Goal: Find specific page/section: Find specific page/section

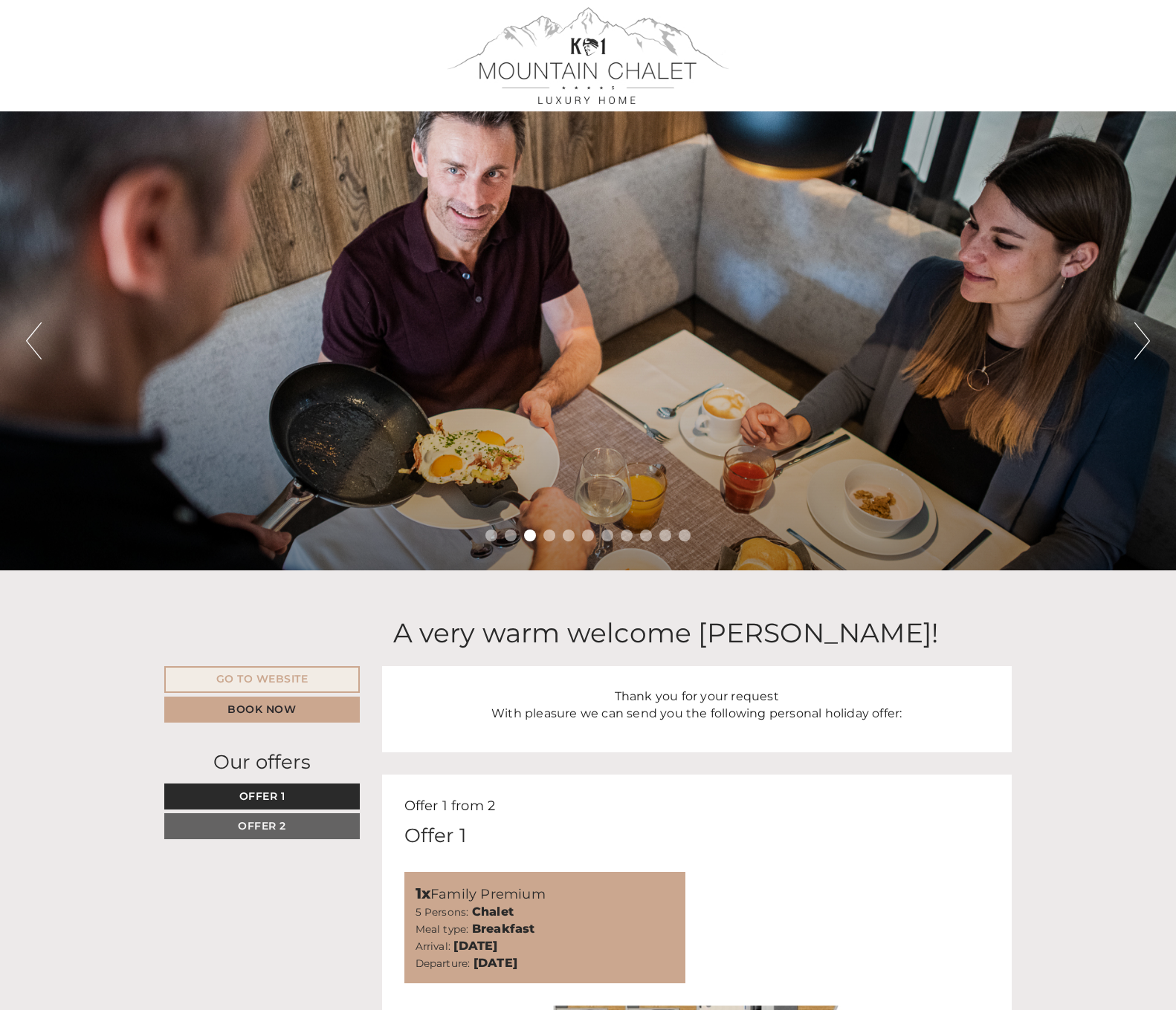
click at [1141, 346] on button "Next" at bounding box center [1141, 341] width 16 height 37
click at [1145, 328] on button "Next" at bounding box center [1141, 341] width 16 height 37
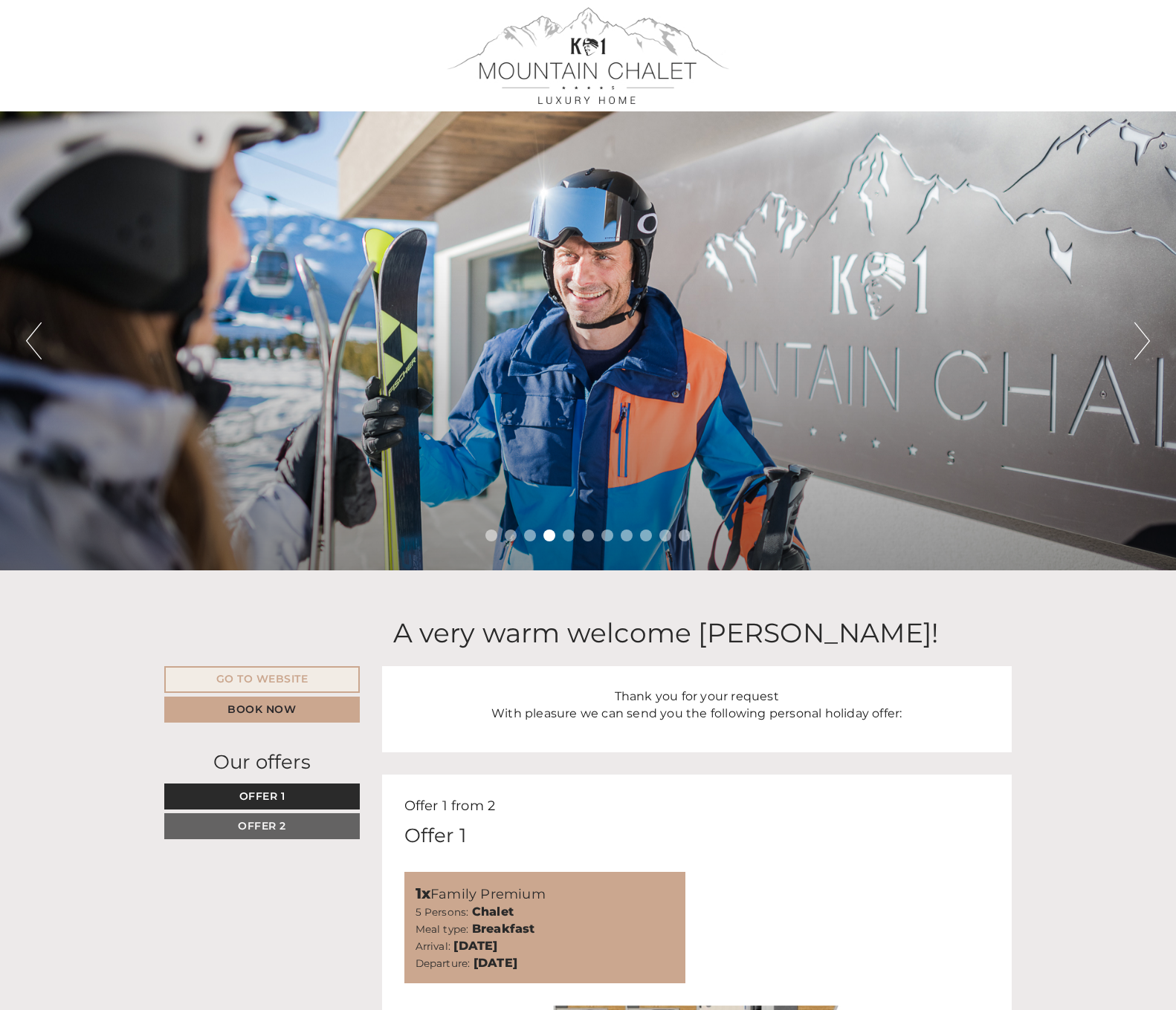
click at [1145, 329] on button "Next" at bounding box center [1141, 341] width 16 height 37
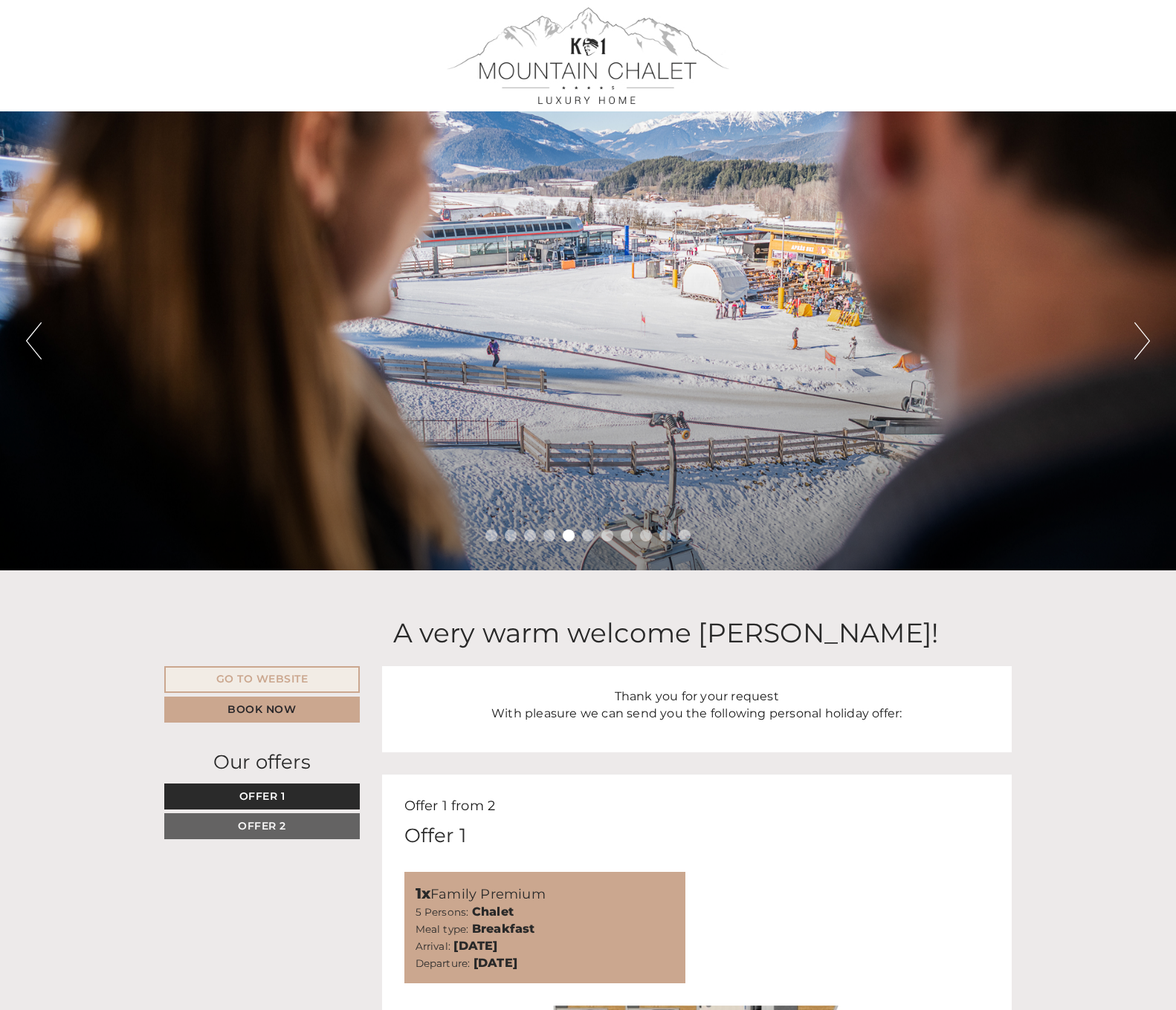
click at [1145, 329] on button "Next" at bounding box center [1141, 341] width 16 height 37
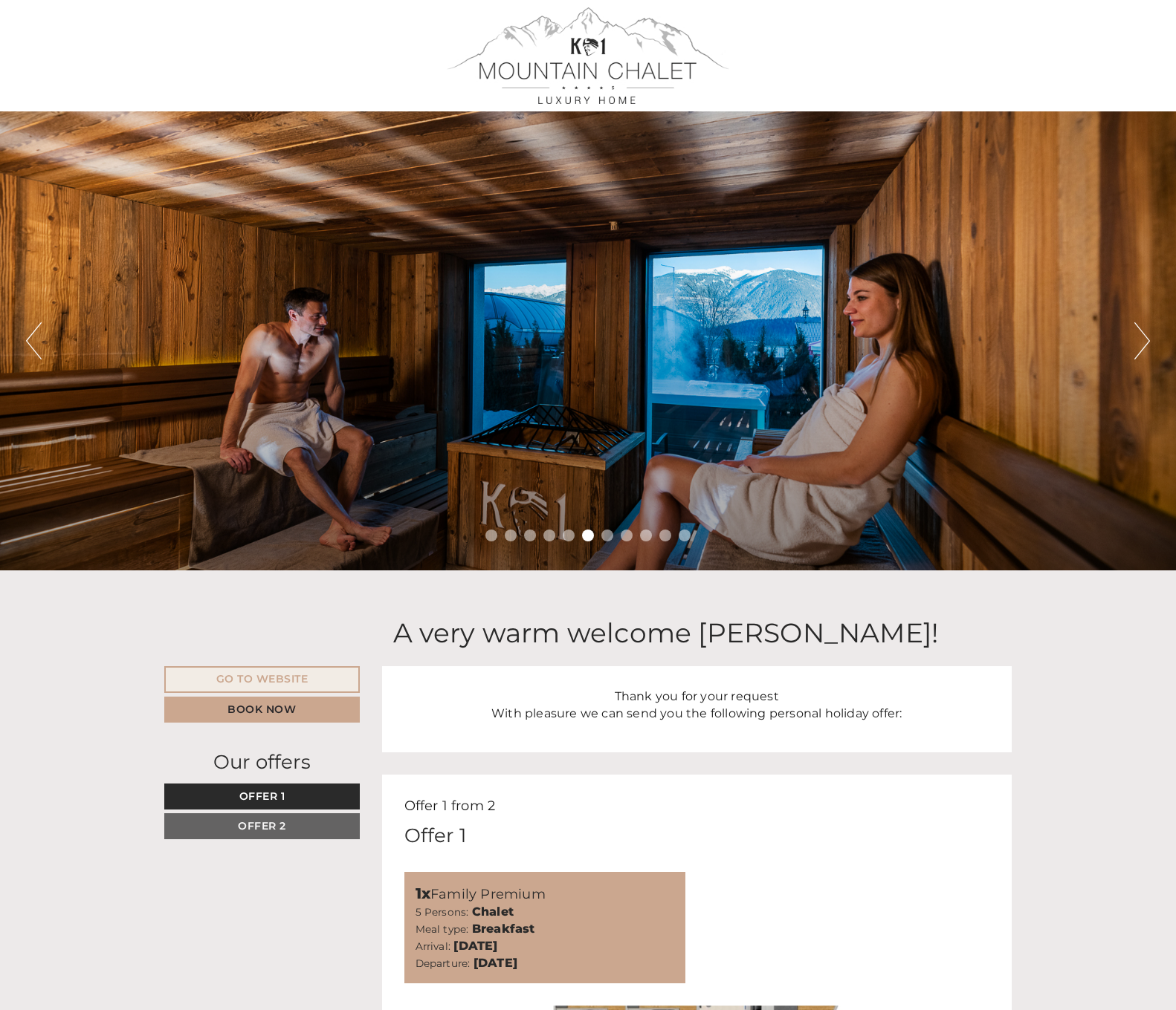
click at [1145, 329] on button "Next" at bounding box center [1141, 341] width 16 height 37
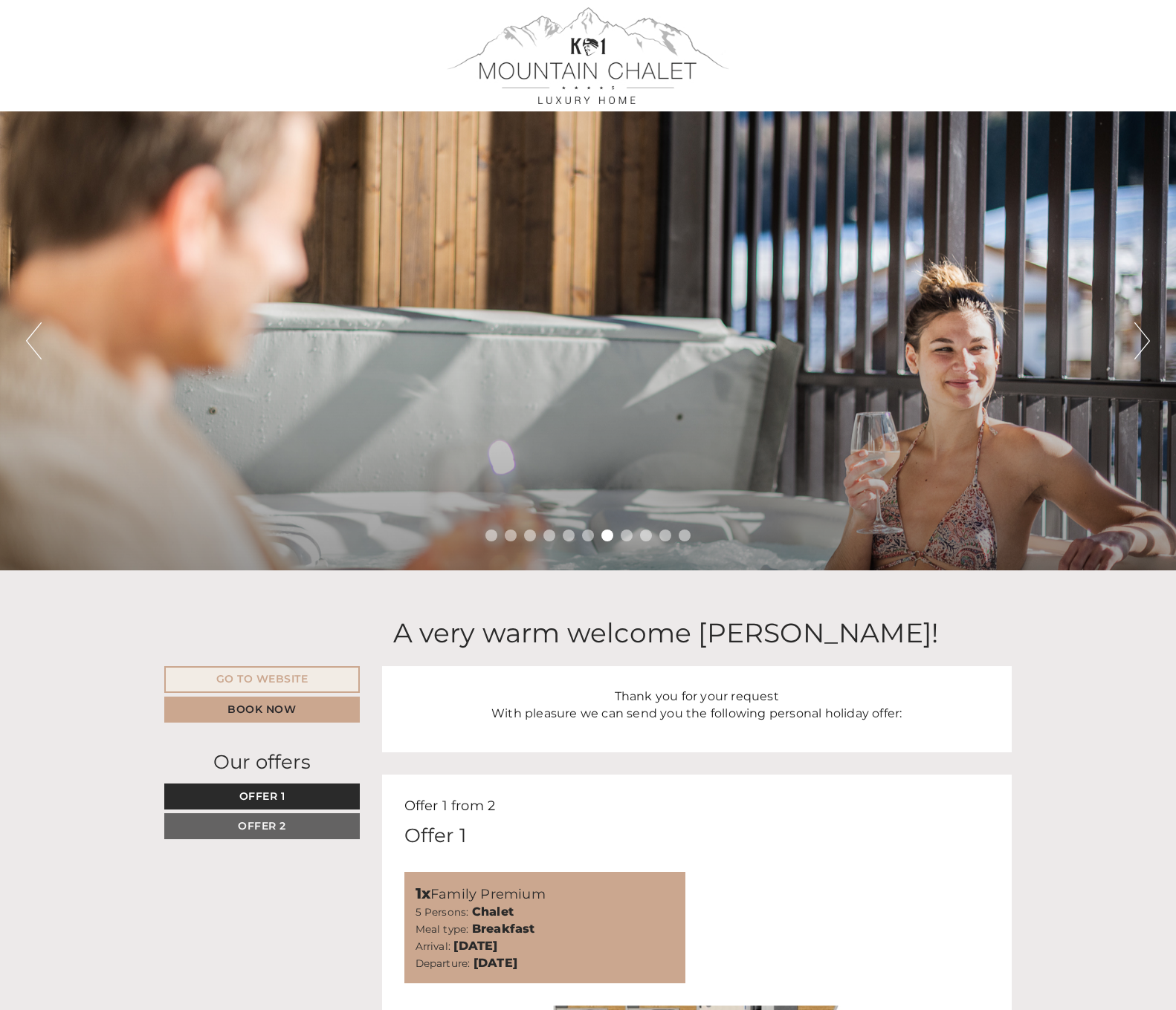
click at [1145, 329] on button "Next" at bounding box center [1141, 341] width 16 height 37
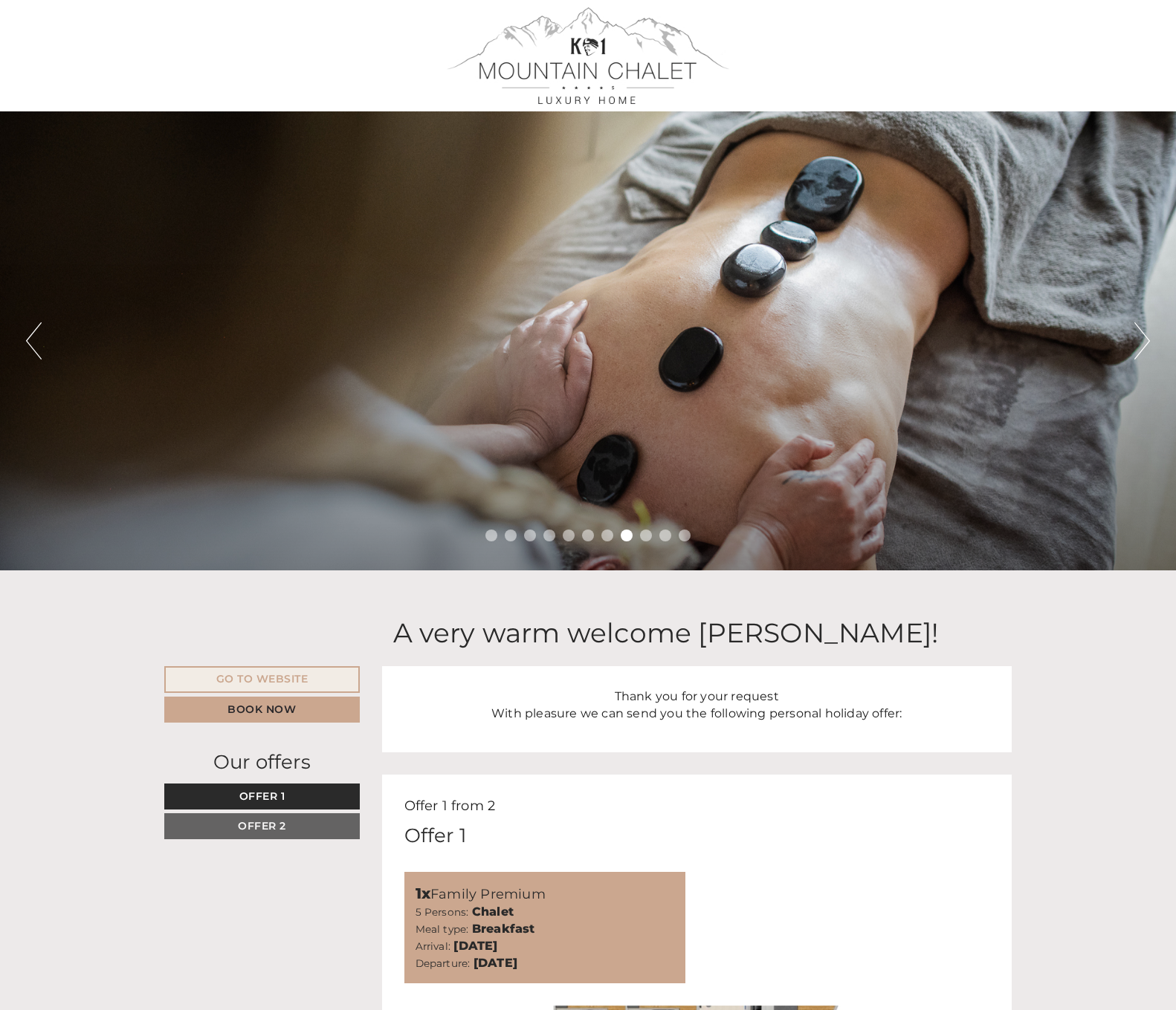
click at [1145, 329] on button "Next" at bounding box center [1141, 341] width 16 height 37
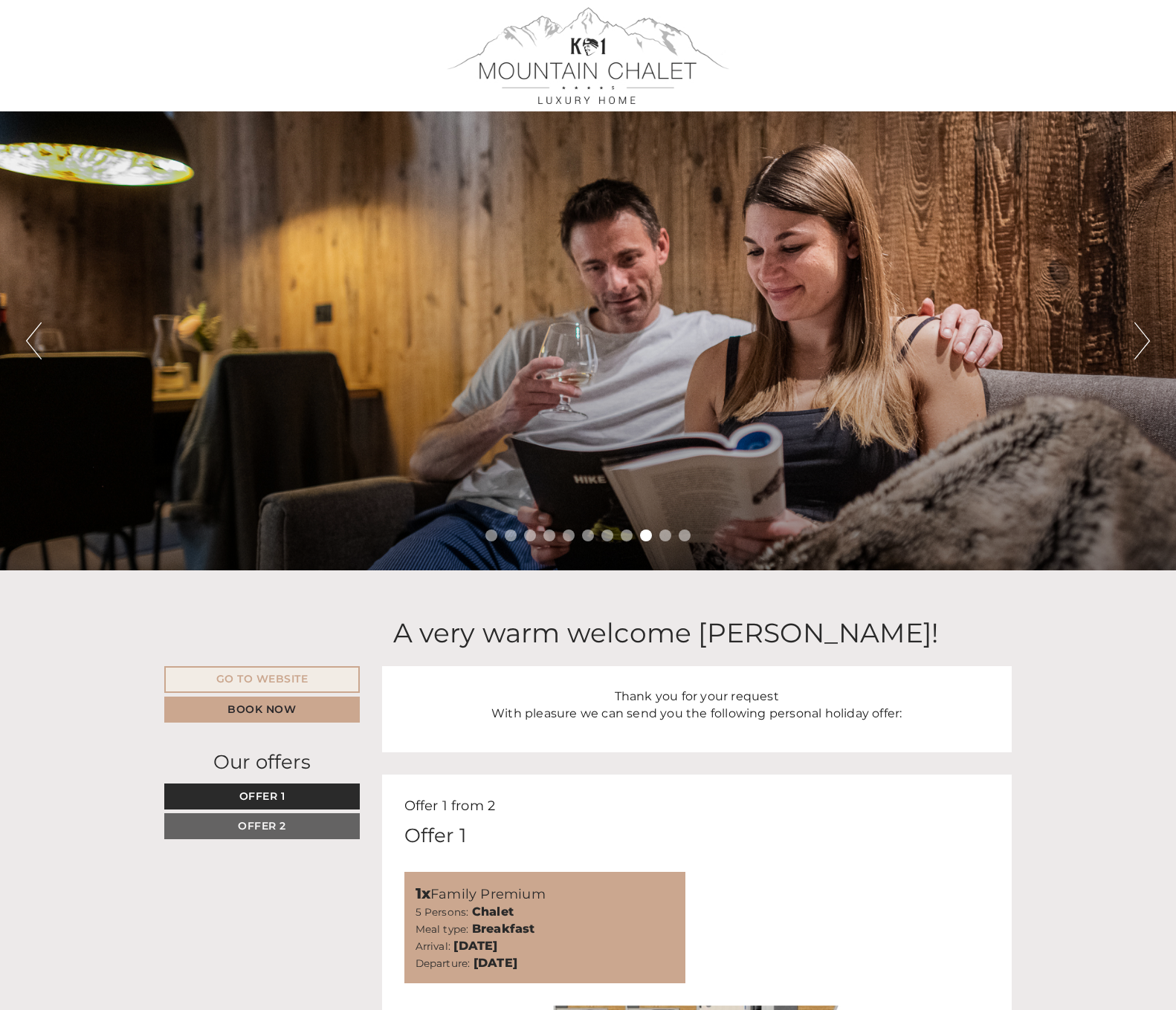
click at [1145, 329] on button "Next" at bounding box center [1141, 341] width 16 height 37
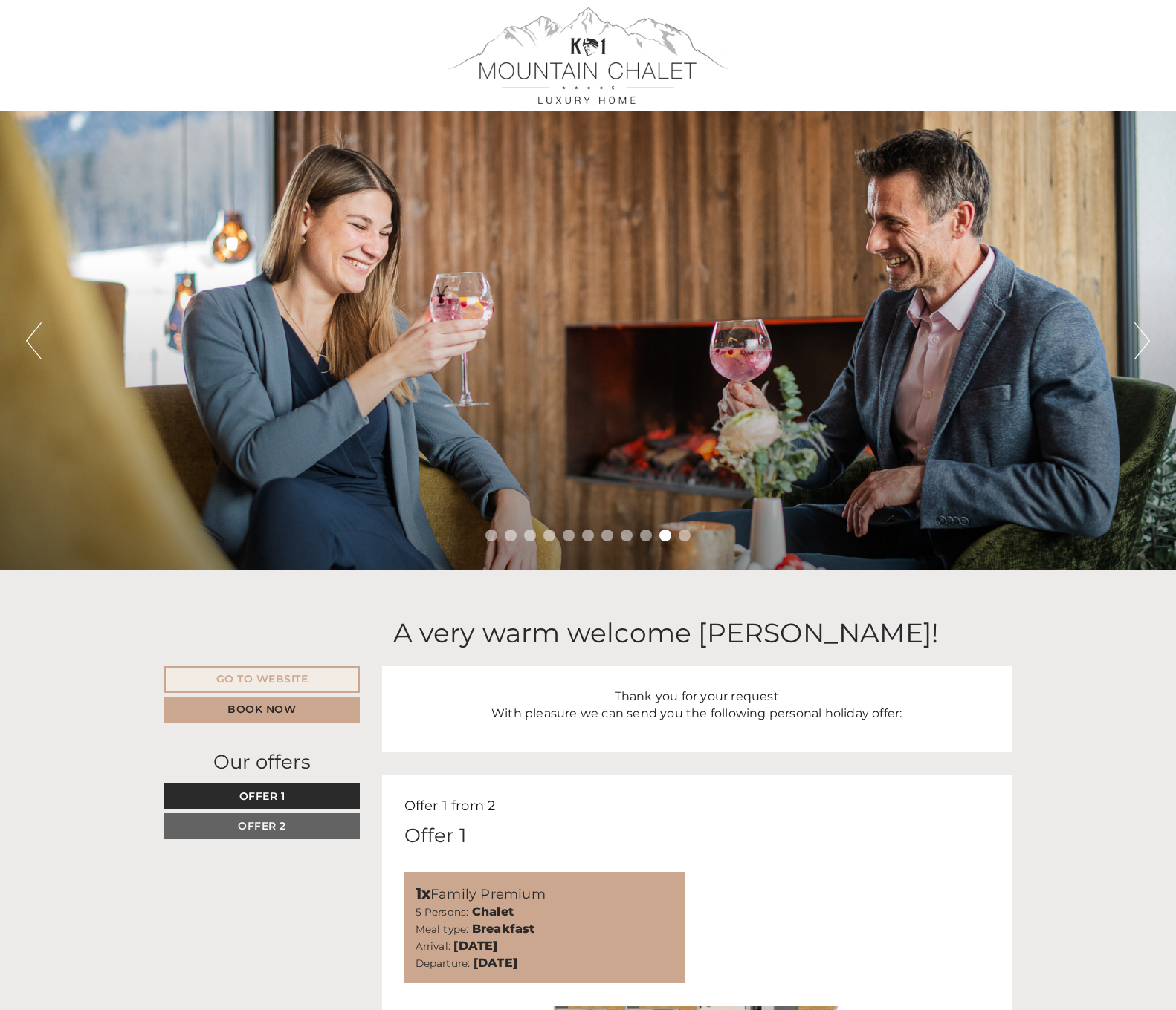
click at [1145, 329] on button "Next" at bounding box center [1141, 341] width 16 height 37
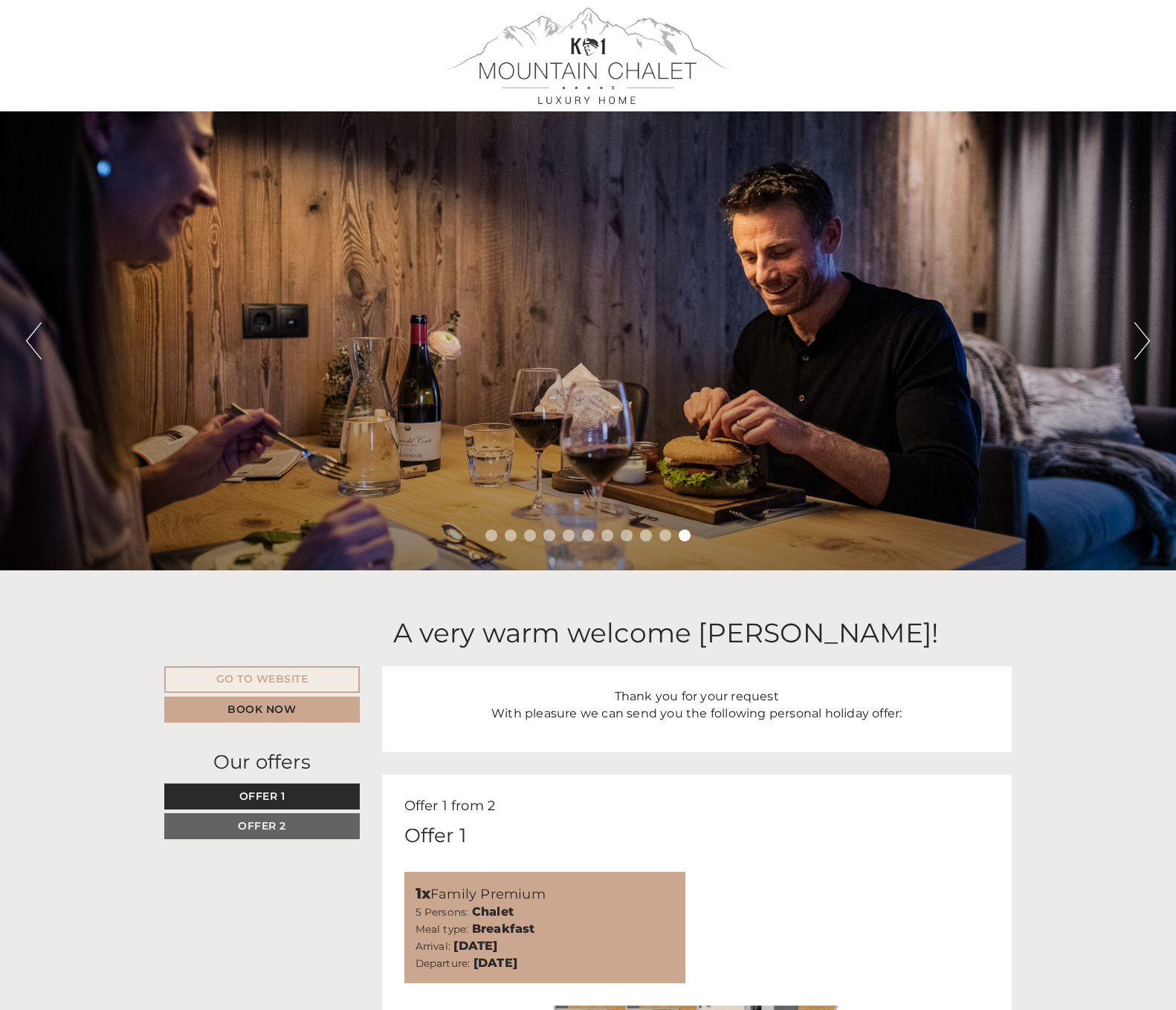
click at [1145, 329] on button "Next" at bounding box center [1141, 341] width 16 height 37
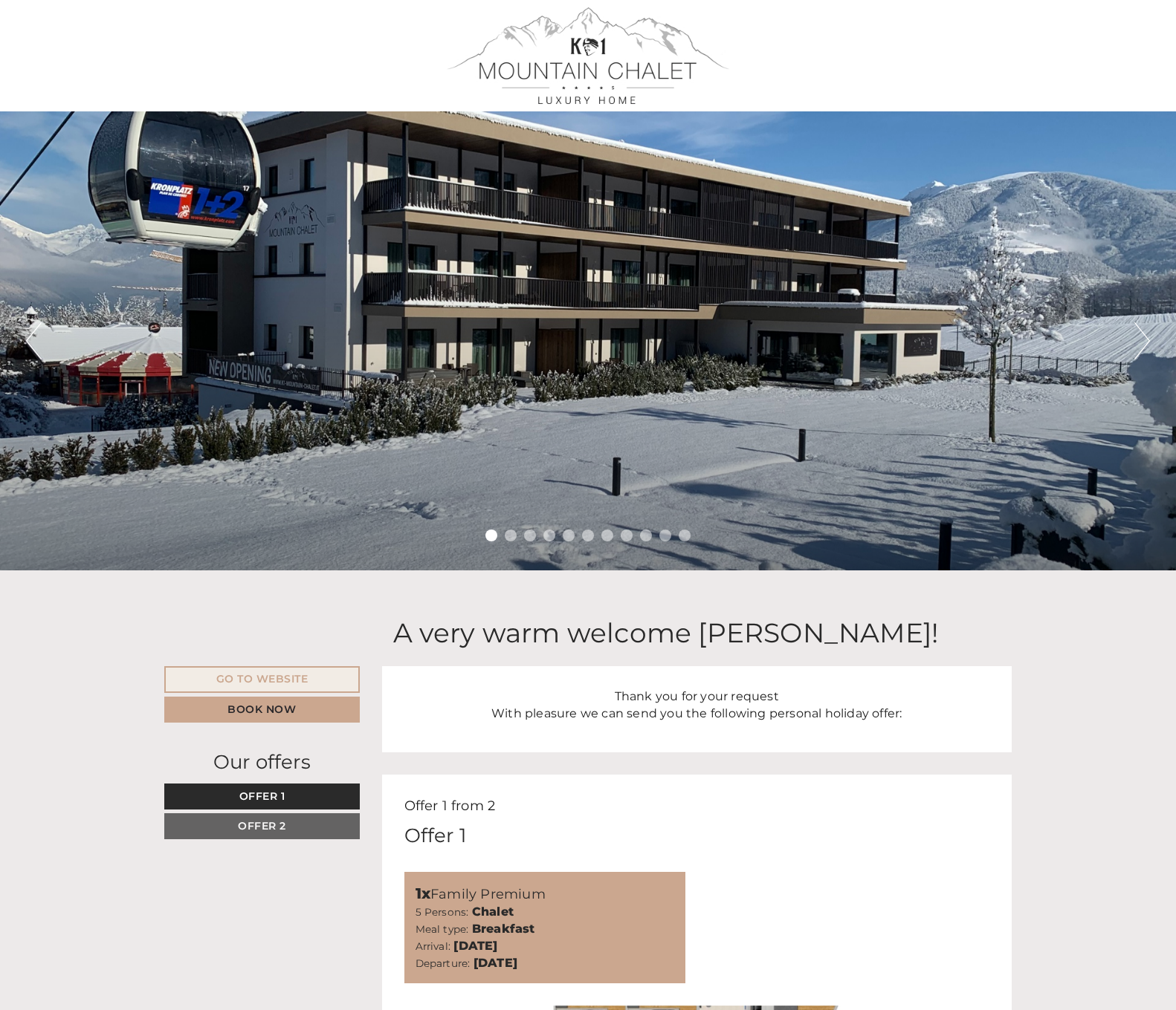
click at [1145, 329] on button "Next" at bounding box center [1141, 341] width 16 height 37
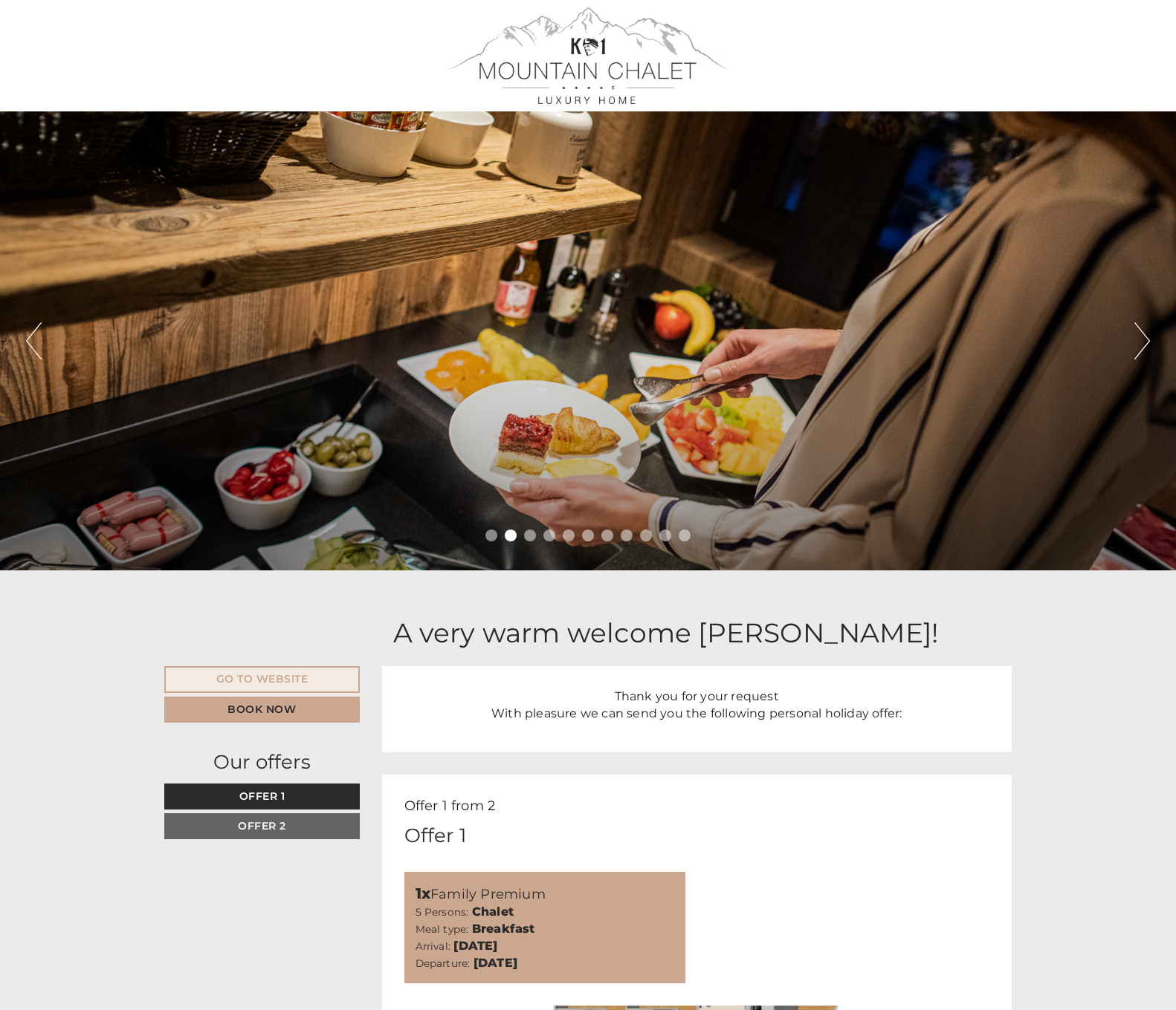
click at [1145, 329] on button "Next" at bounding box center [1141, 341] width 16 height 37
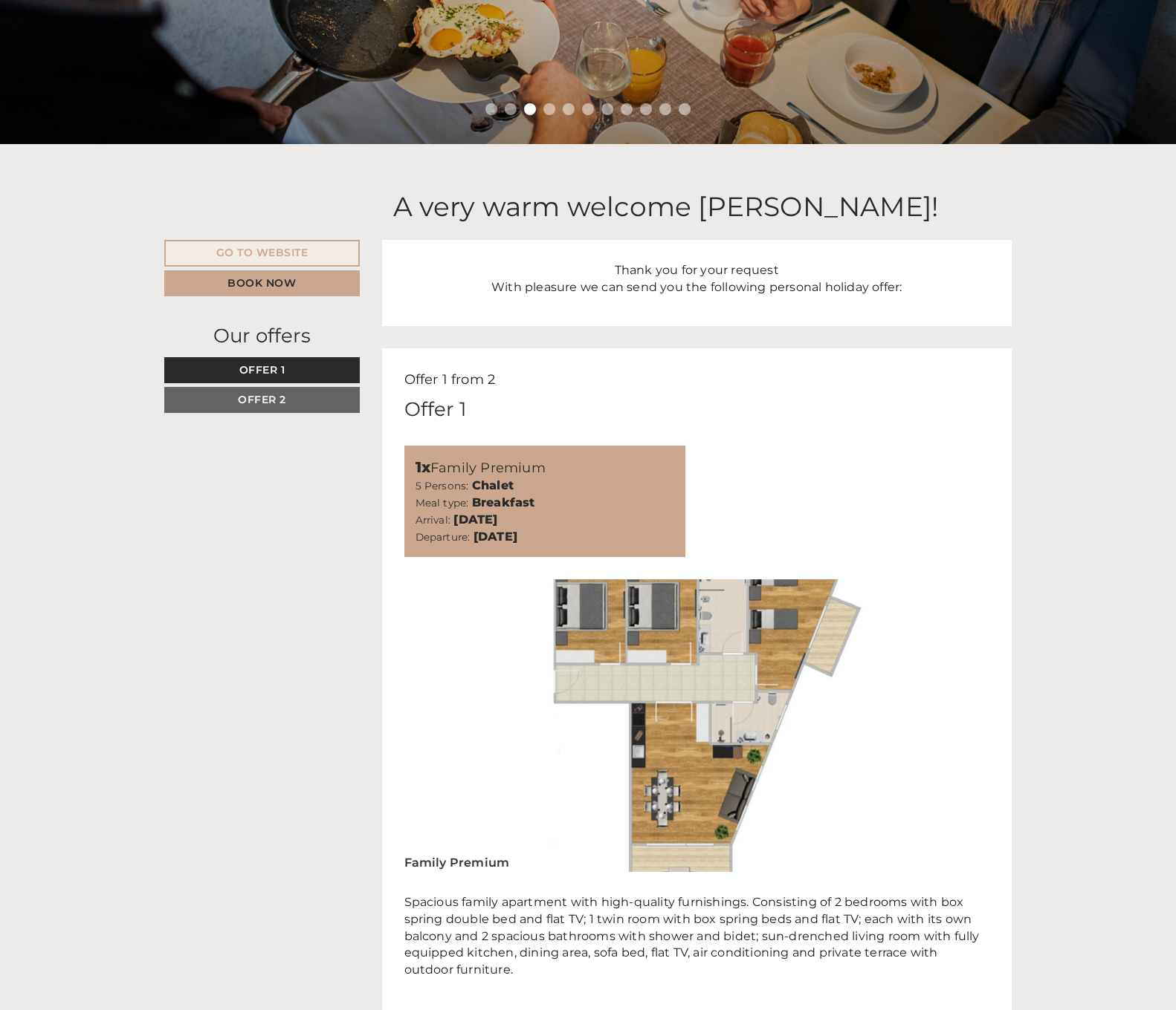
scroll to position [426, 0]
click at [279, 400] on span "Offer 2" at bounding box center [262, 400] width 48 height 13
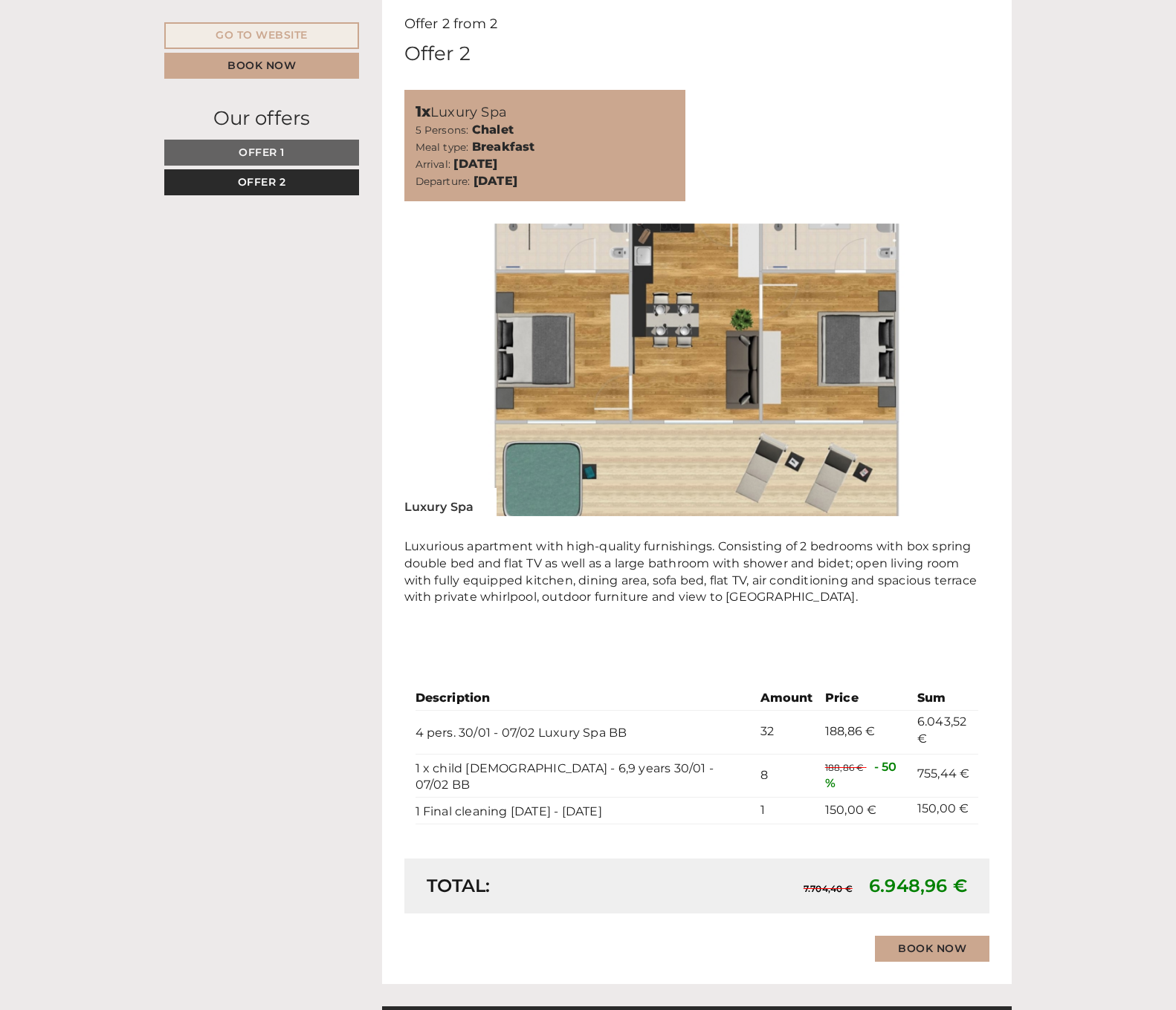
scroll to position [783, 0]
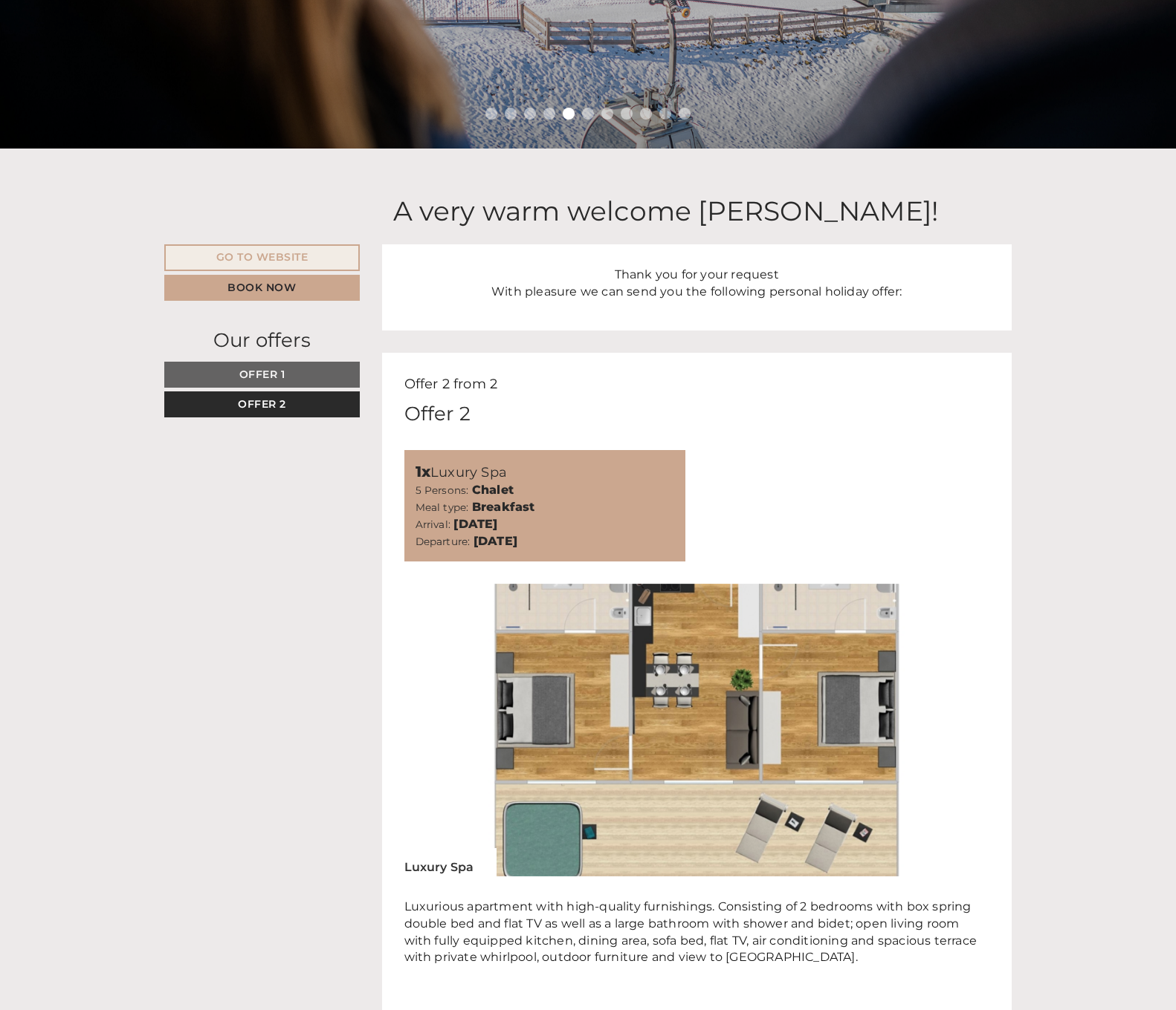
scroll to position [0, 0]
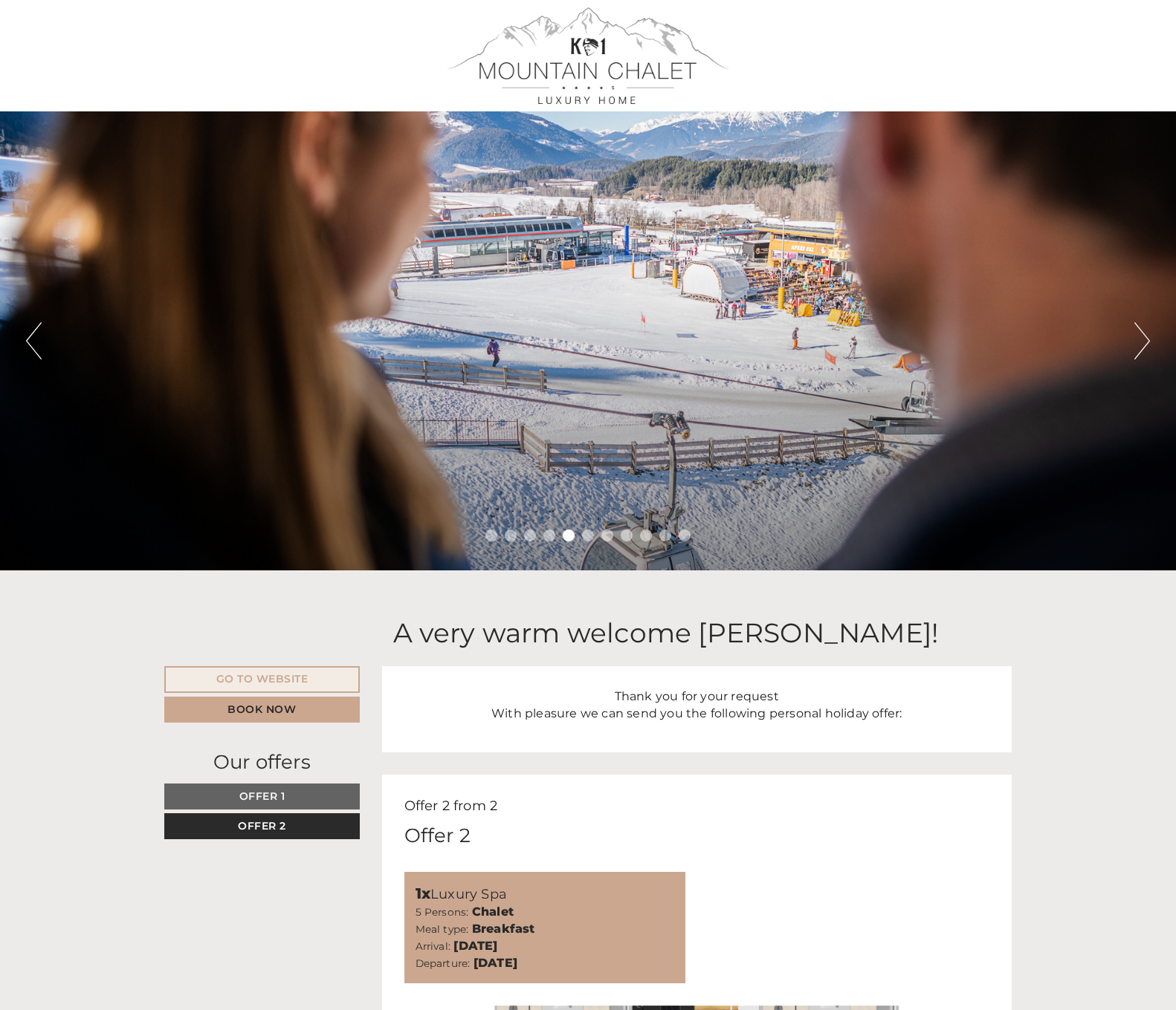
click at [1140, 325] on button "Next" at bounding box center [1141, 341] width 16 height 37
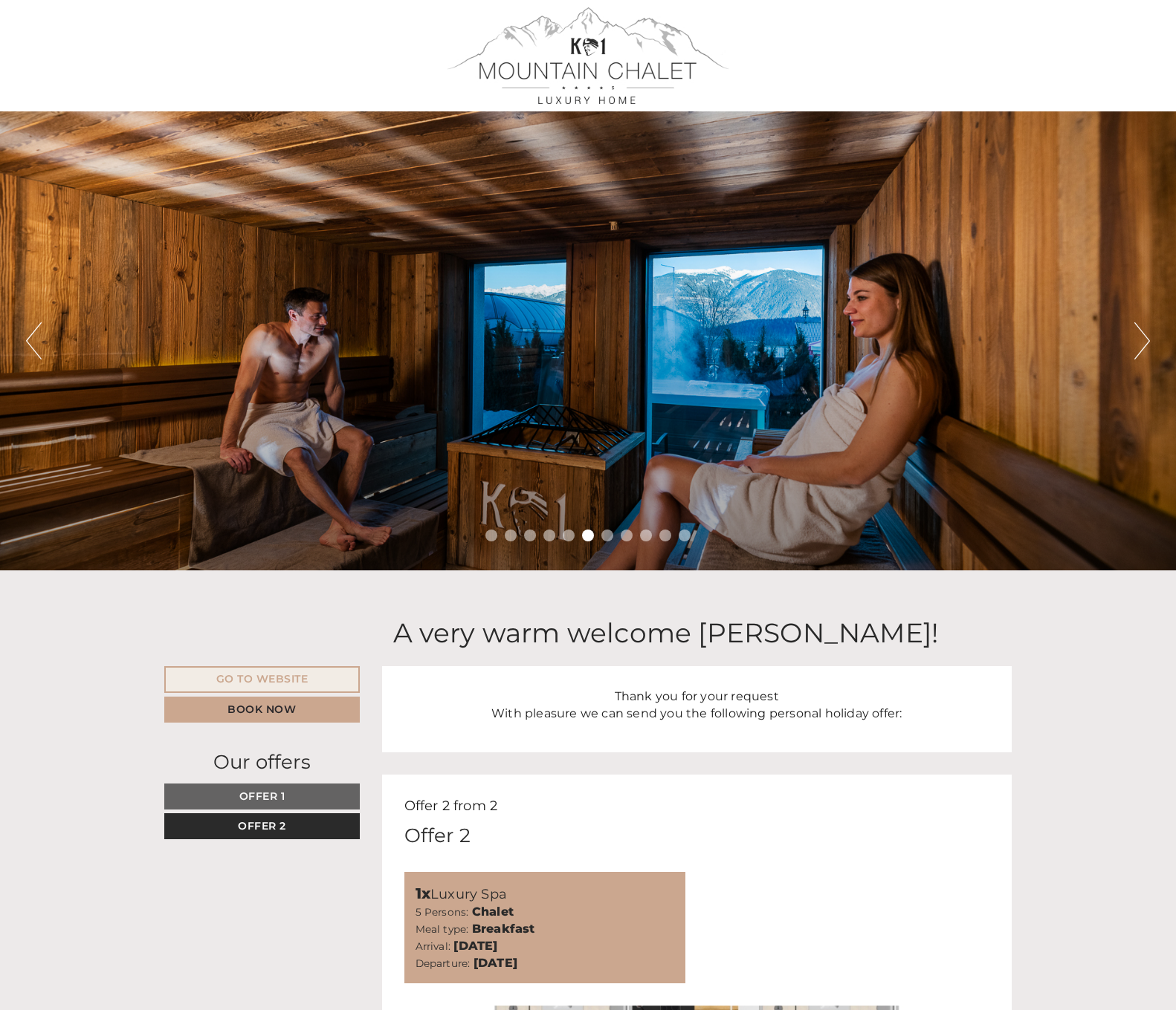
click at [1140, 325] on button "Next" at bounding box center [1141, 341] width 16 height 37
